Goal: Information Seeking & Learning: Learn about a topic

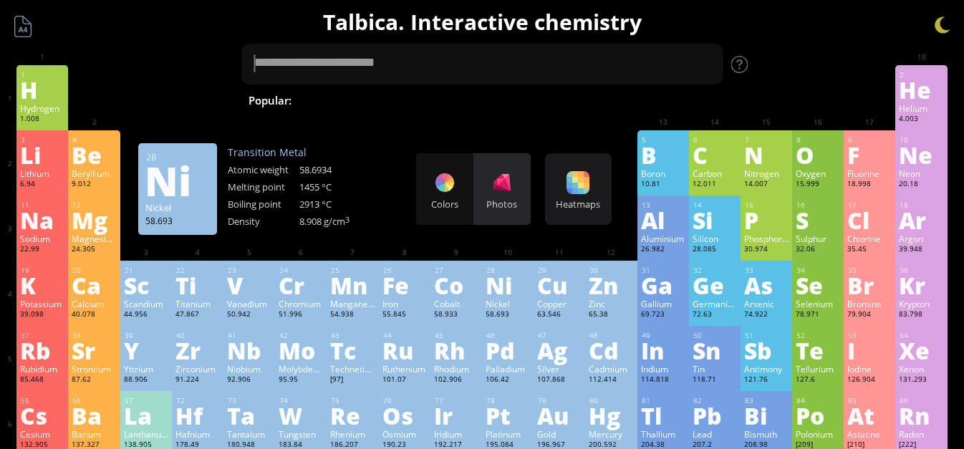
click at [474, 204] on div "Photos" at bounding box center [502, 204] width 57 height 13
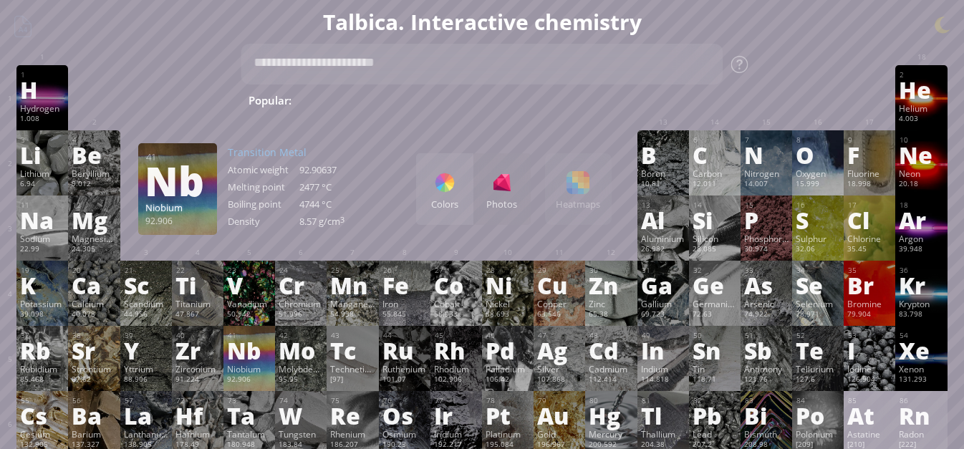
click at [250, 344] on div "Nb" at bounding box center [249, 350] width 44 height 23
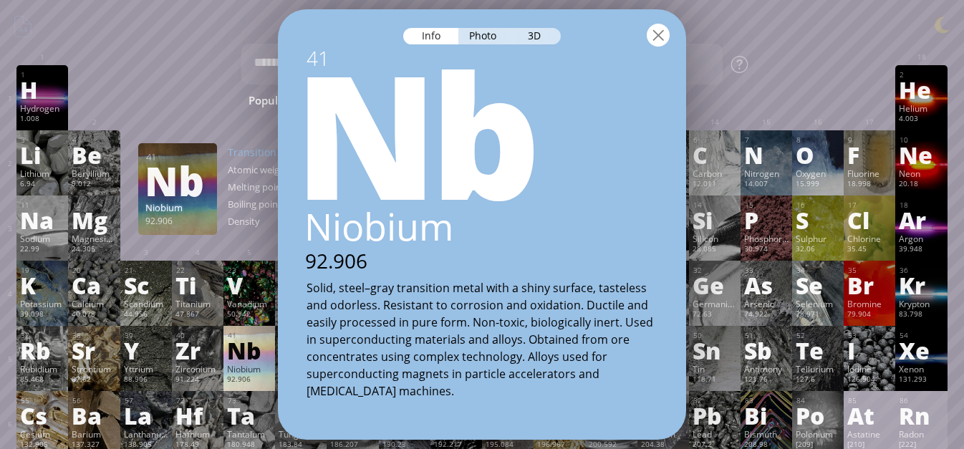
click at [666, 37] on div at bounding box center [658, 35] width 23 height 23
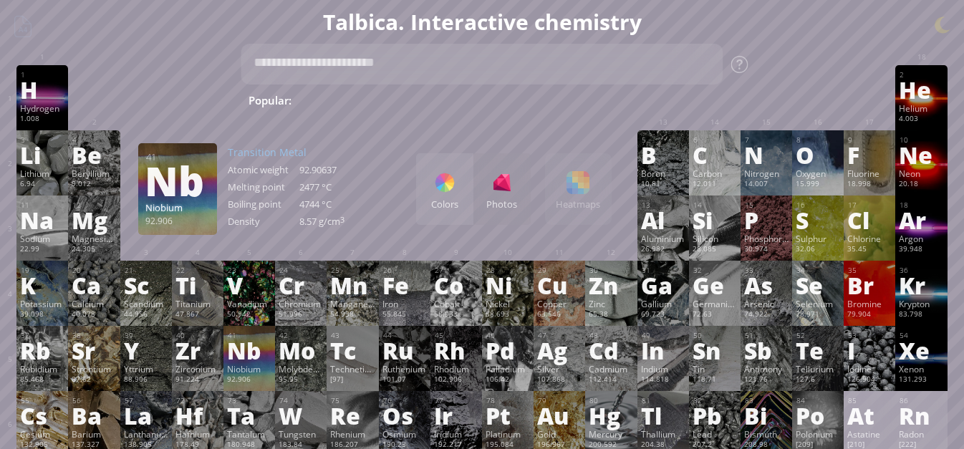
click at [617, 73] on textarea at bounding box center [482, 64] width 482 height 41
drag, startPoint x: 651, startPoint y: 96, endPoint x: 400, endPoint y: 125, distance: 253.1
click at [870, 107] on span "Fe + O 2" at bounding box center [898, 100] width 56 height 17
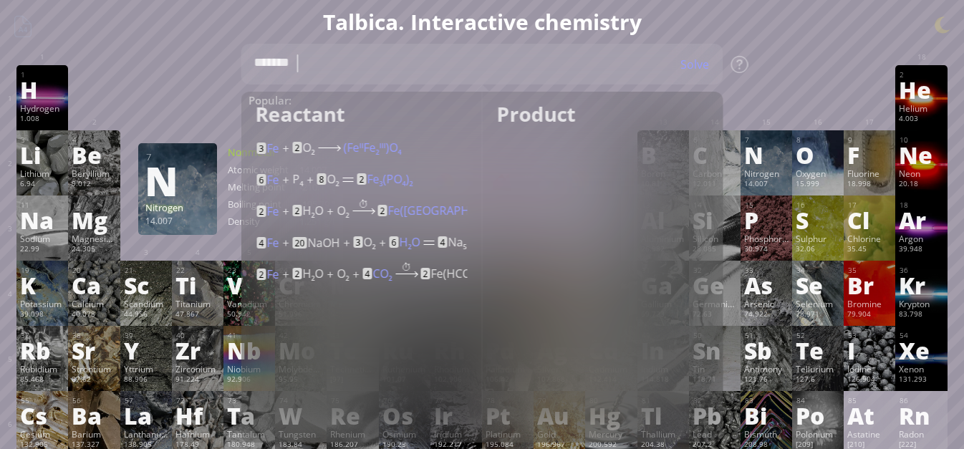
click at [870, 95] on div "1 H Hydrogen 1.008 −1, +1 −1, +1 -259.14 °C -252.87 °C 0.0899 g/l 1s 1 2 He Hel…" at bounding box center [481, 97] width 931 height 65
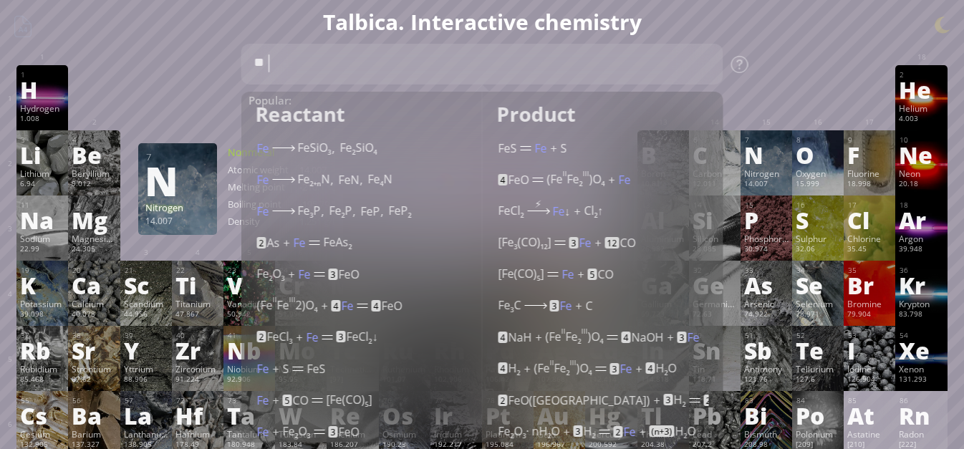
type textarea "*"
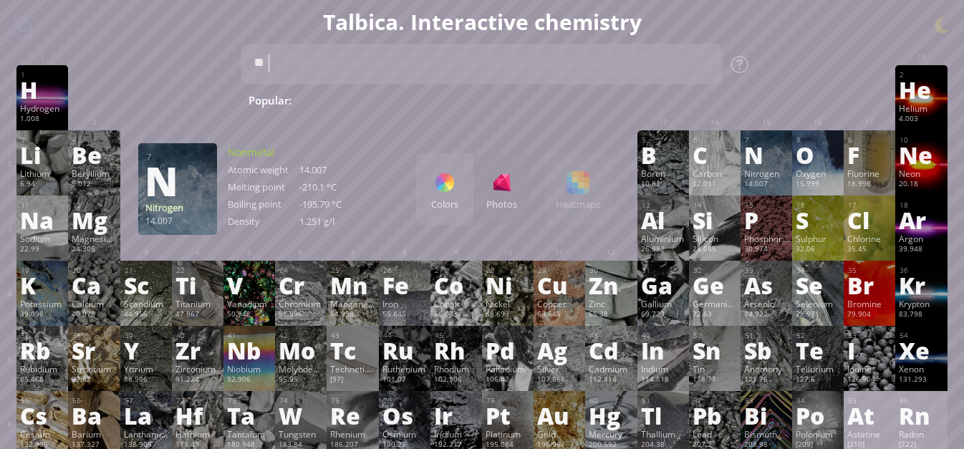
type textarea "*"
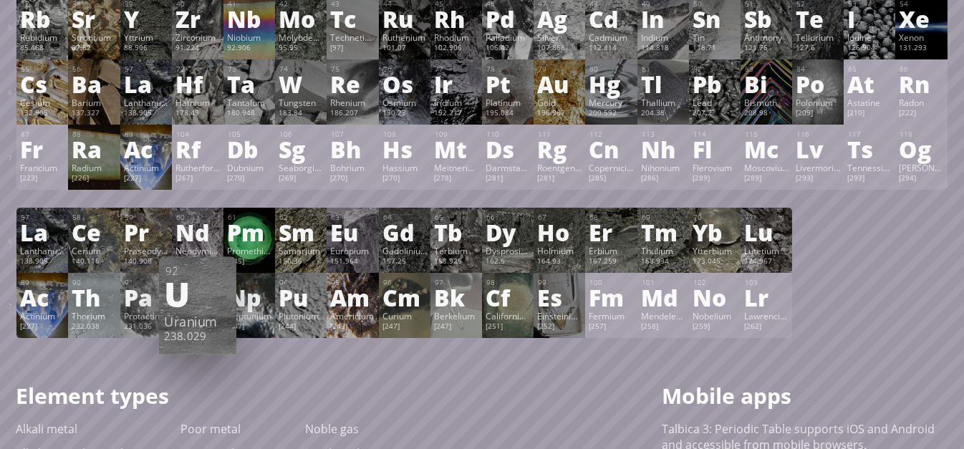
scroll to position [325, 0]
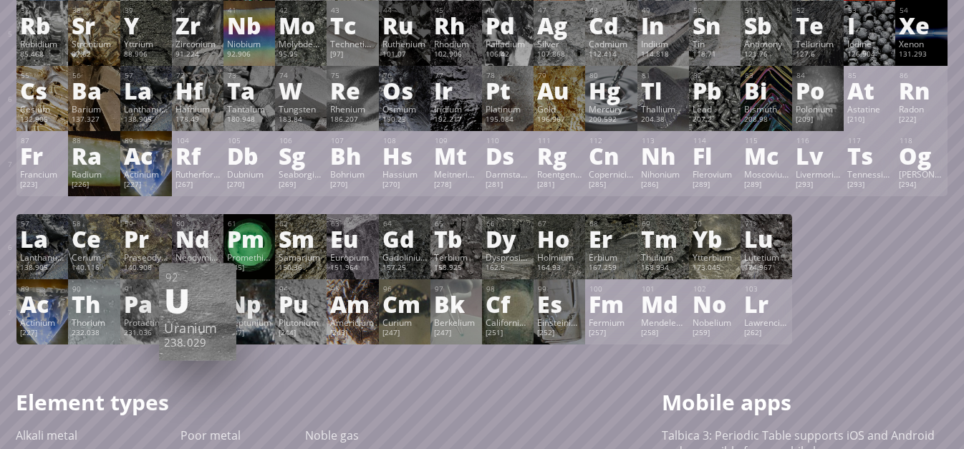
type textarea "*******"
click at [200, 309] on div "U" at bounding box center [197, 299] width 67 height 34
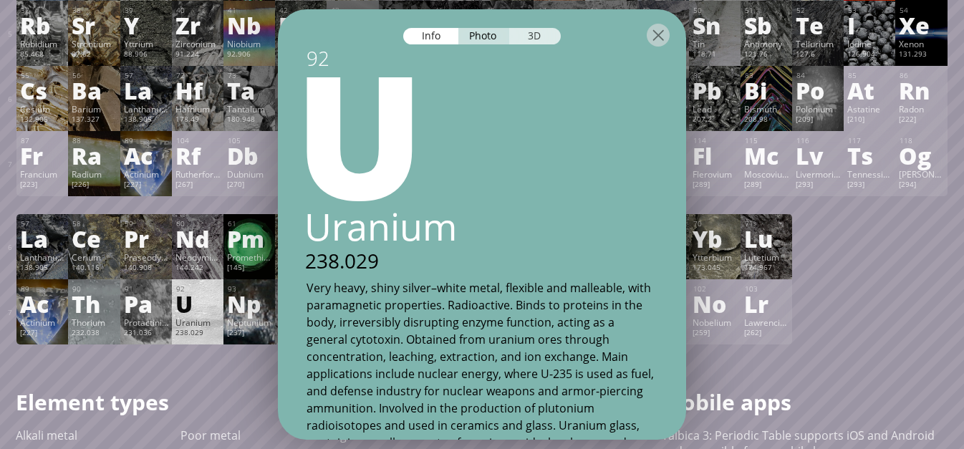
click at [545, 34] on div "3D" at bounding box center [535, 36] width 52 height 16
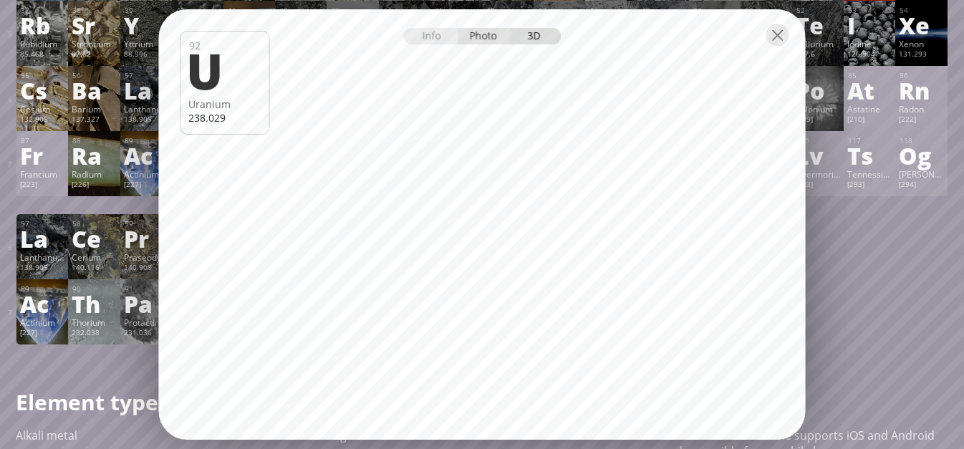
click at [483, 39] on div "Photo" at bounding box center [485, 36] width 52 height 16
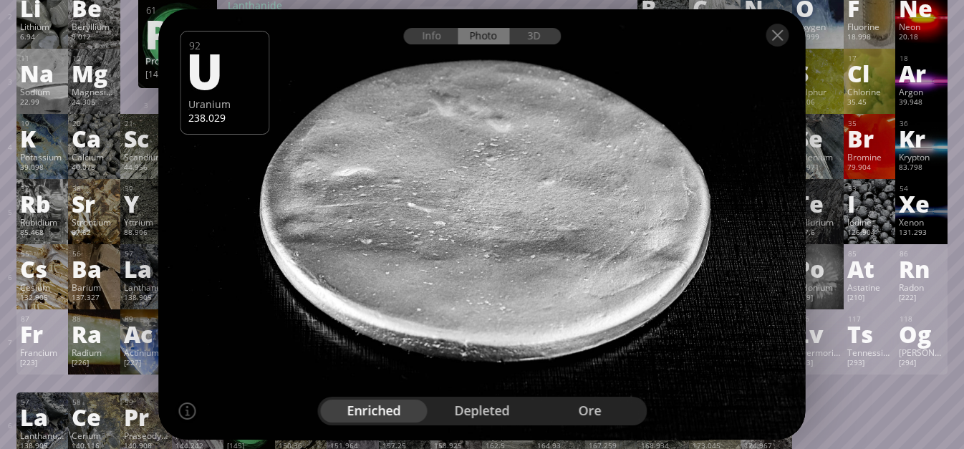
scroll to position [134, 0]
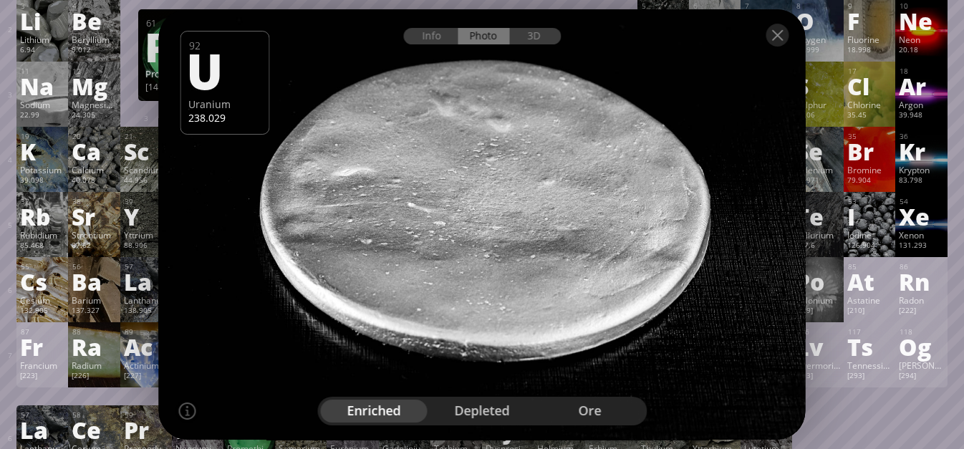
click at [509, 413] on div "depleted" at bounding box center [482, 411] width 108 height 23
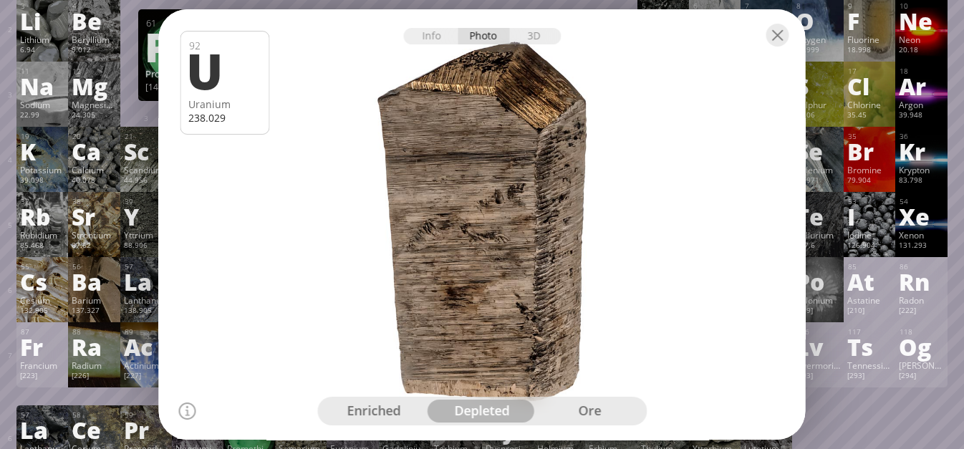
drag, startPoint x: 517, startPoint y: 368, endPoint x: 318, endPoint y: 325, distance: 203.9
click at [318, 325] on div at bounding box center [481, 225] width 653 height 436
click at [358, 408] on div "enriched" at bounding box center [374, 411] width 108 height 23
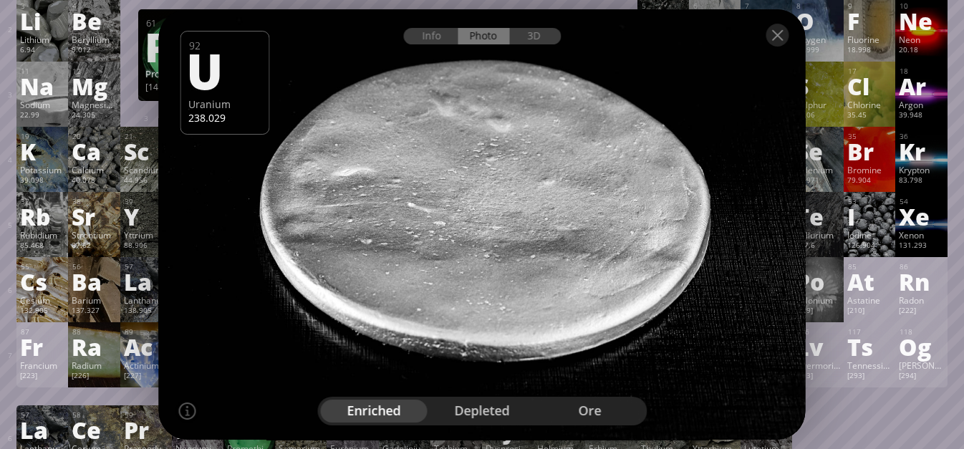
click at [482, 418] on div "depleted" at bounding box center [482, 411] width 108 height 23
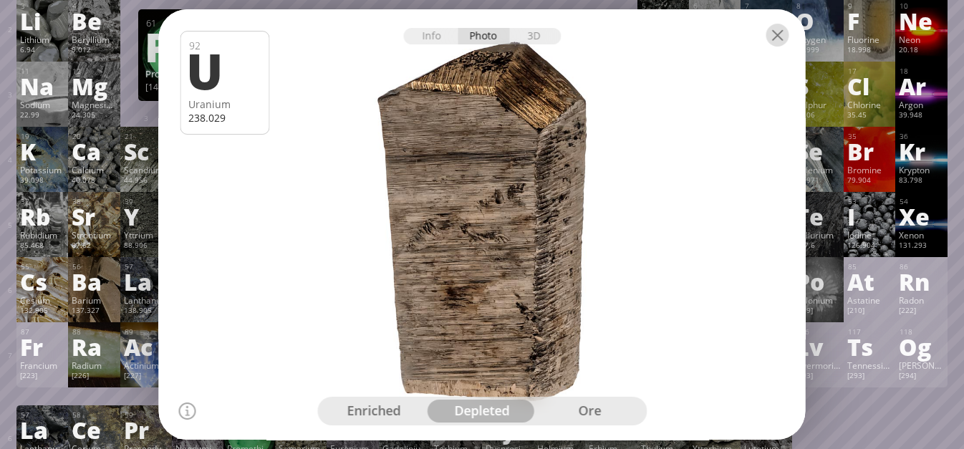
click at [784, 40] on div at bounding box center [778, 35] width 23 height 23
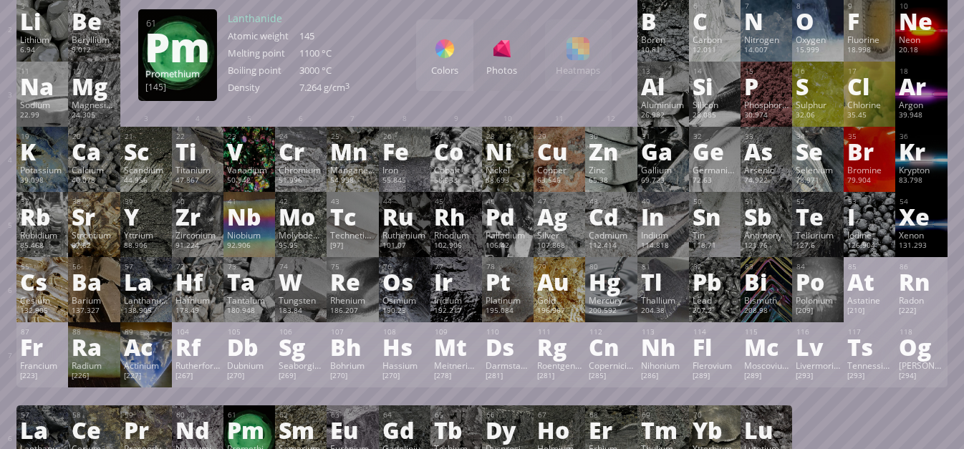
click at [574, 281] on div "Au" at bounding box center [559, 281] width 44 height 23
